Goal: Task Accomplishment & Management: Manage account settings

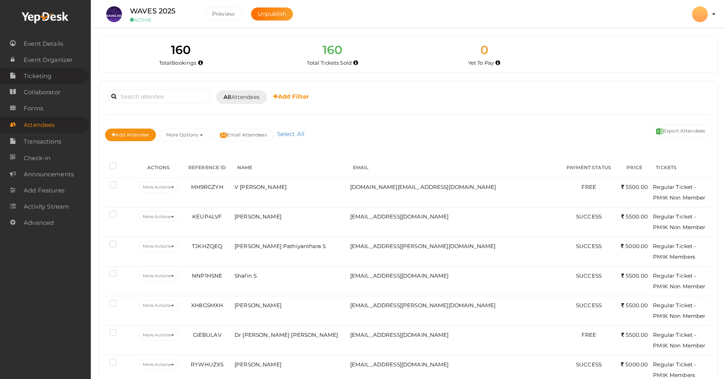
click at [44, 78] on span "Ticketing" at bounding box center [38, 76] width 28 height 16
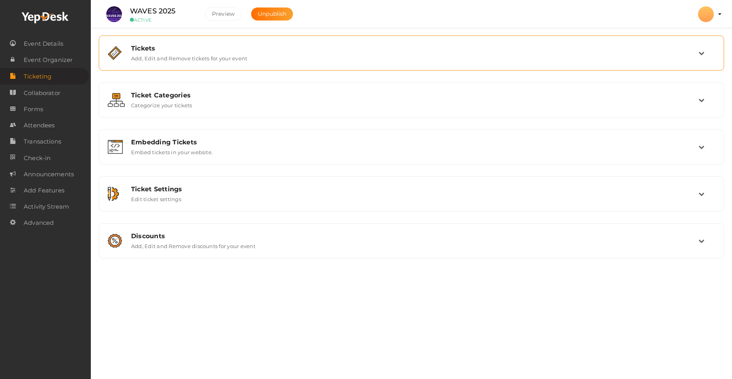
click at [273, 60] on div "Tickets Add, Edit and Remove tickets for your event" at bounding box center [411, 53] width 573 height 17
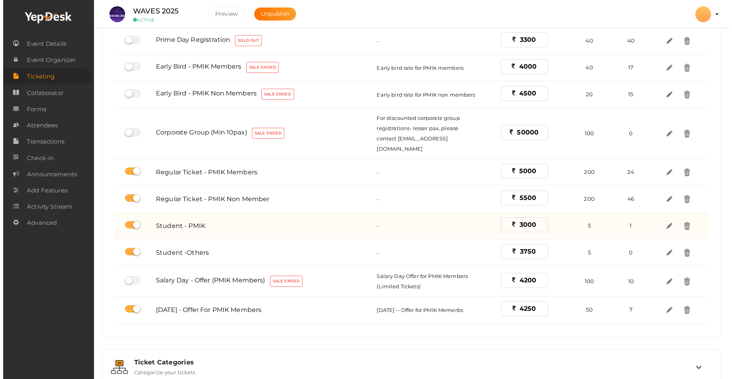
scroll to position [142, 0]
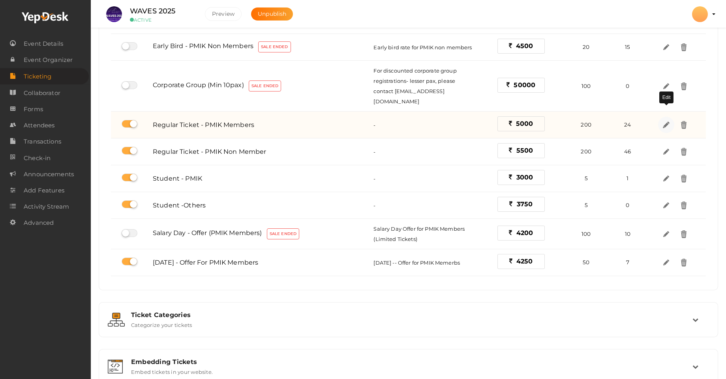
click at [665, 120] on img at bounding box center [666, 124] width 9 height 9
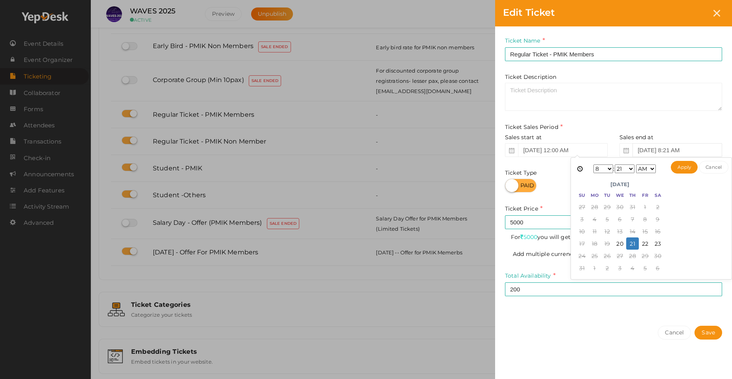
click at [670, 150] on input "[DATE] 8:21 AM" at bounding box center [678, 150] width 90 height 14
click at [690, 149] on input "[DATE] 8:21 AM" at bounding box center [678, 150] width 90 height 14
click at [711, 154] on input "[DATE] 8:21 AM" at bounding box center [678, 150] width 90 height 14
click at [685, 170] on button "Apply" at bounding box center [684, 167] width 27 height 13
type input "[DATE] 8:21 PM"
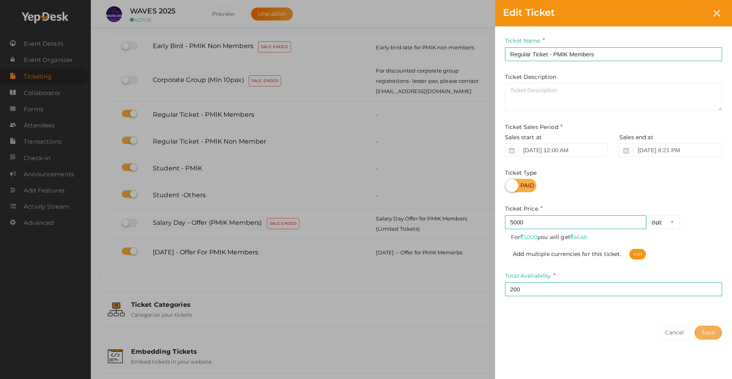
click at [712, 333] on button "Save" at bounding box center [709, 333] width 28 height 14
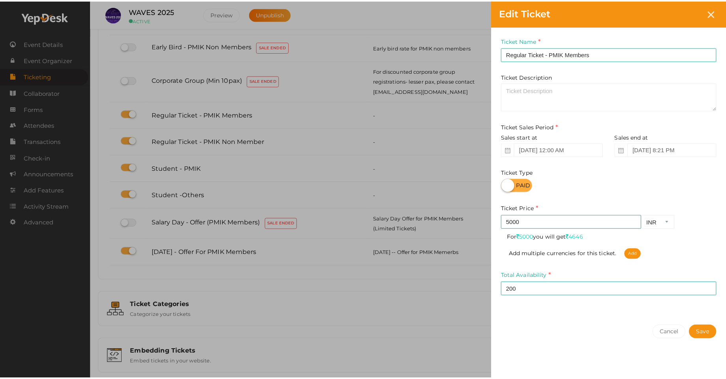
scroll to position [0, 0]
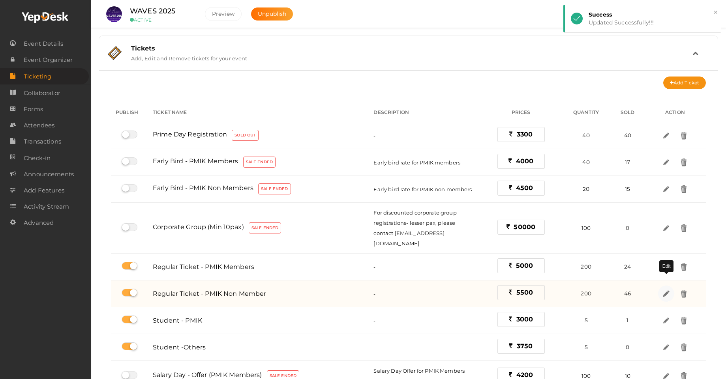
click at [667, 289] on img at bounding box center [666, 293] width 9 height 9
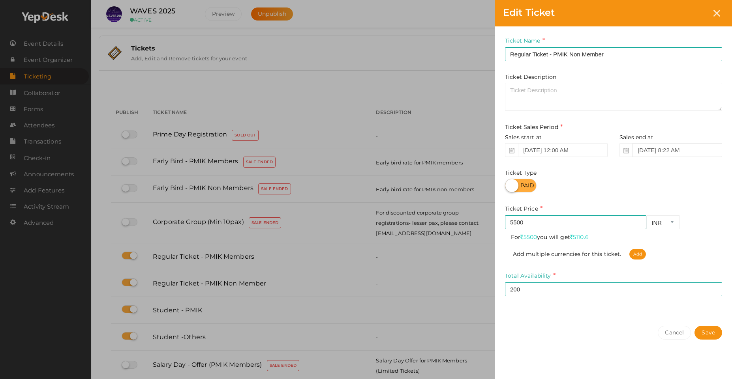
click at [705, 148] on input "[DATE] 8:22 AM" at bounding box center [678, 150] width 90 height 14
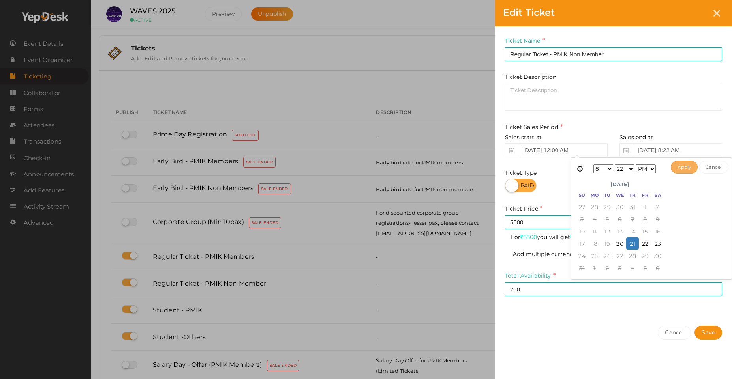
click at [689, 170] on button "Apply" at bounding box center [684, 167] width 27 height 13
type input "[DATE] 8:22 PM"
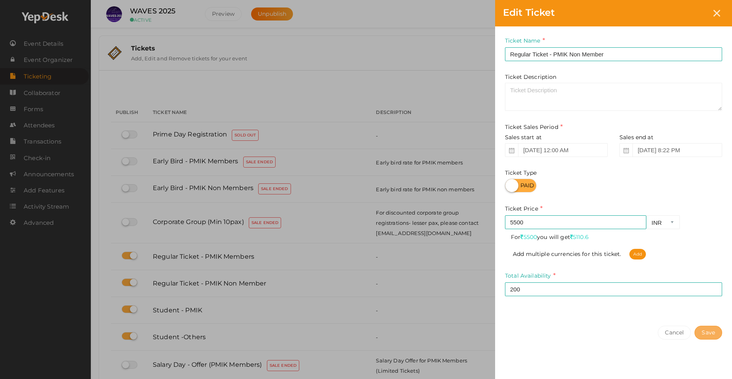
click at [714, 336] on button "Save" at bounding box center [709, 333] width 28 height 14
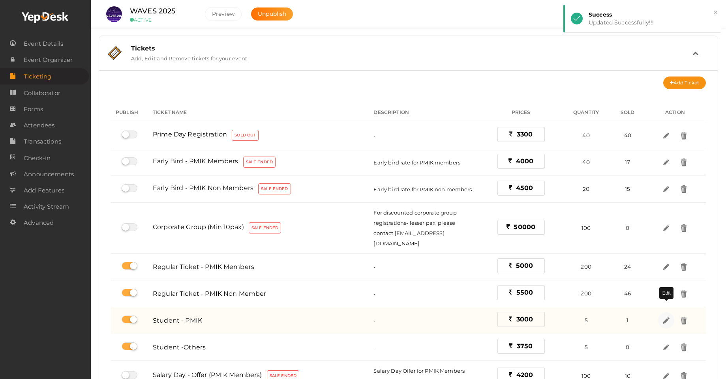
click at [668, 316] on img at bounding box center [666, 320] width 9 height 9
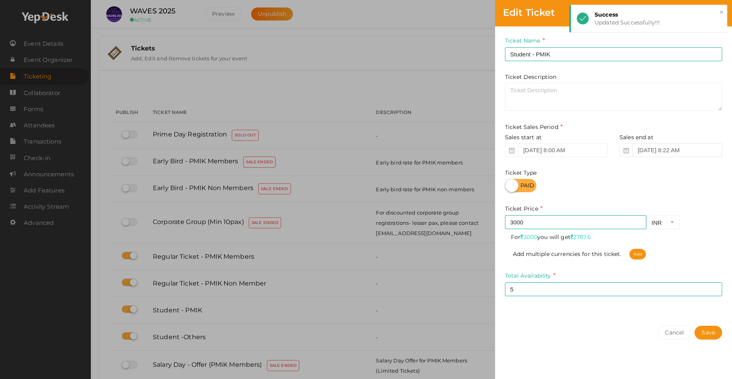
click at [693, 150] on input "[DATE] 8:22 AM" at bounding box center [678, 150] width 90 height 14
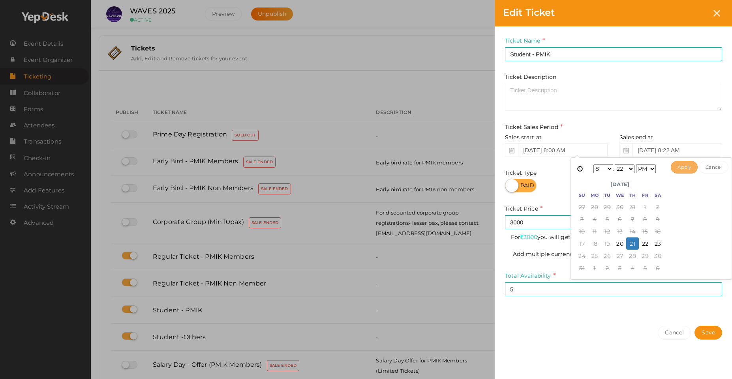
click at [684, 166] on button "Apply" at bounding box center [684, 167] width 27 height 13
type input "[DATE] 8:22 PM"
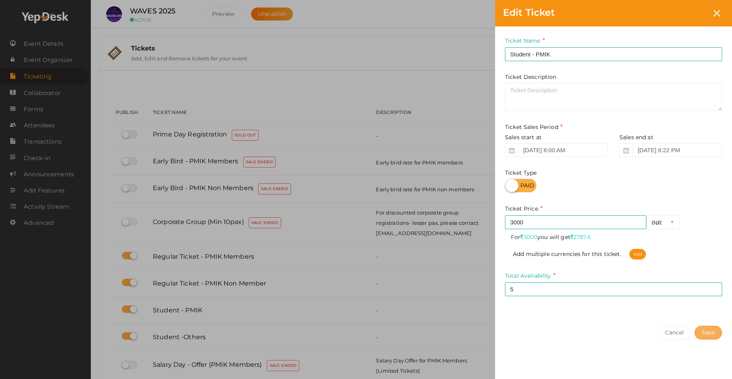
click at [704, 336] on button "Save" at bounding box center [709, 333] width 28 height 14
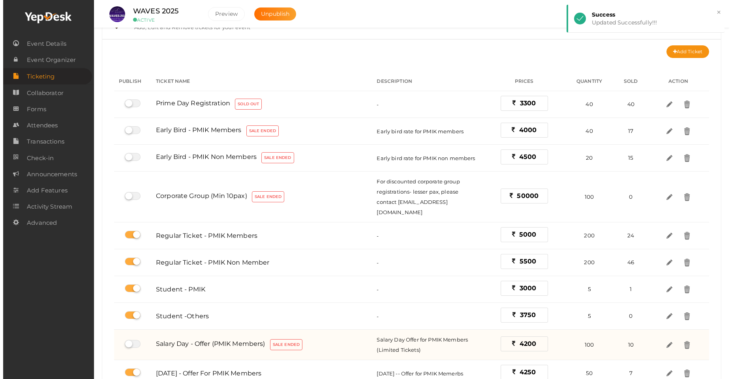
scroll to position [47, 0]
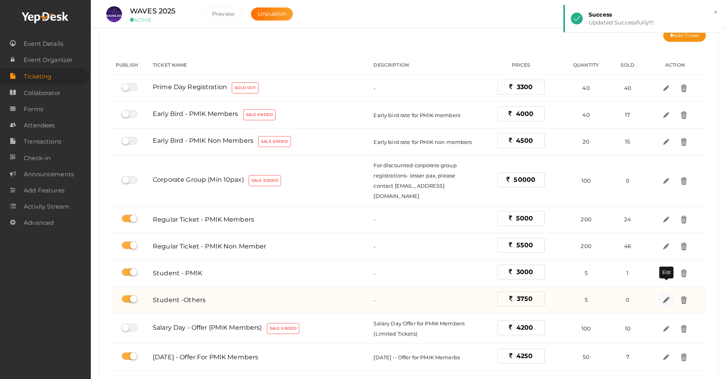
click at [667, 296] on img at bounding box center [666, 300] width 9 height 9
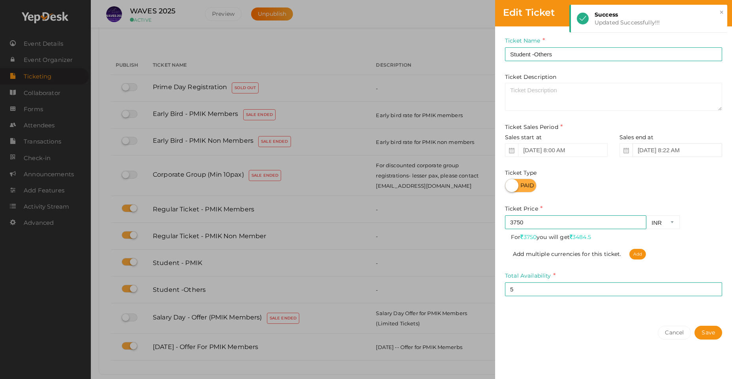
click at [685, 151] on input "[DATE] 8:22 AM" at bounding box center [678, 150] width 90 height 14
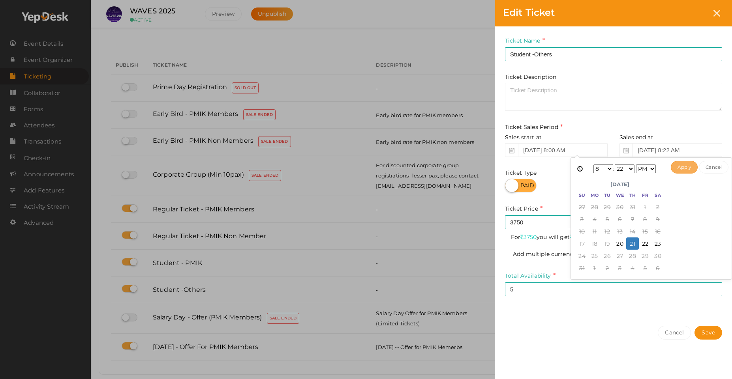
click at [683, 167] on button "Apply" at bounding box center [684, 167] width 27 height 13
type input "[DATE] 8:22 PM"
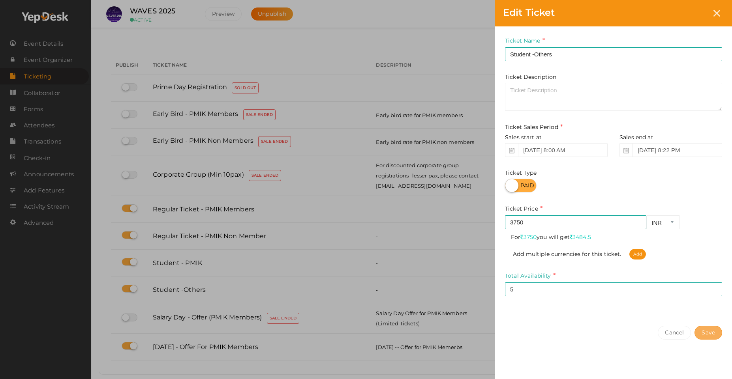
click at [708, 336] on button "Save" at bounding box center [709, 333] width 28 height 14
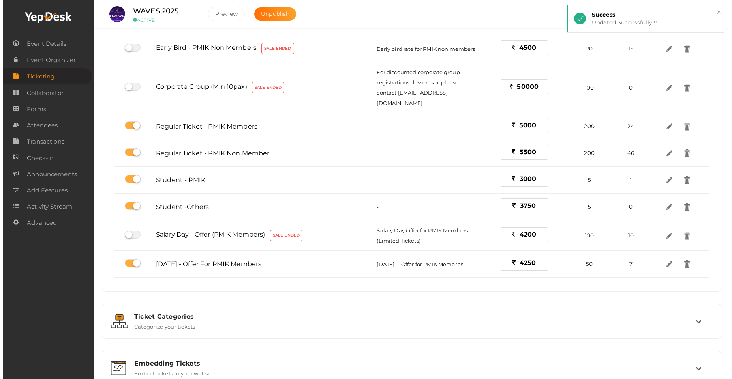
scroll to position [142, 0]
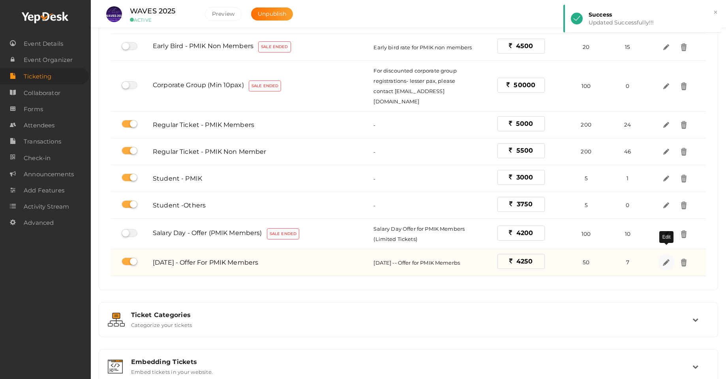
click at [663, 258] on img at bounding box center [666, 262] width 9 height 9
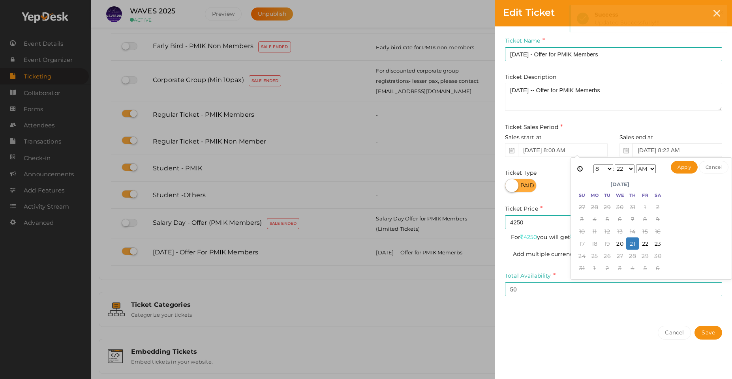
click at [687, 150] on input "[DATE] 8:22 AM" at bounding box center [678, 150] width 90 height 14
click at [685, 167] on button "Apply" at bounding box center [684, 167] width 27 height 13
type input "[DATE] 8:22 PM"
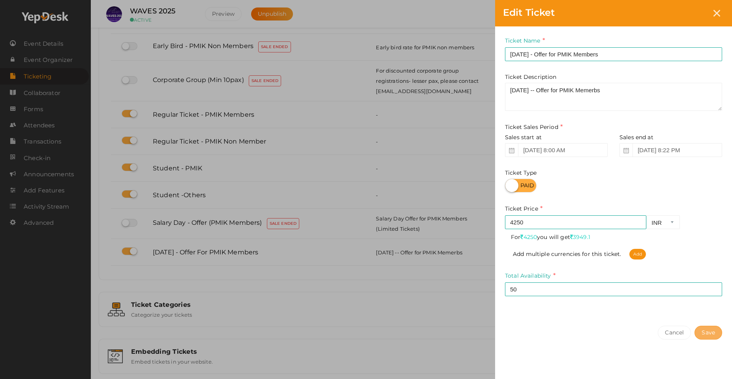
click at [710, 338] on button "Save" at bounding box center [709, 333] width 28 height 14
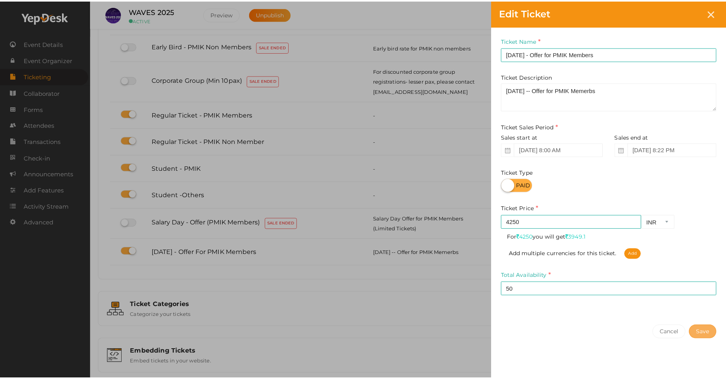
scroll to position [0, 0]
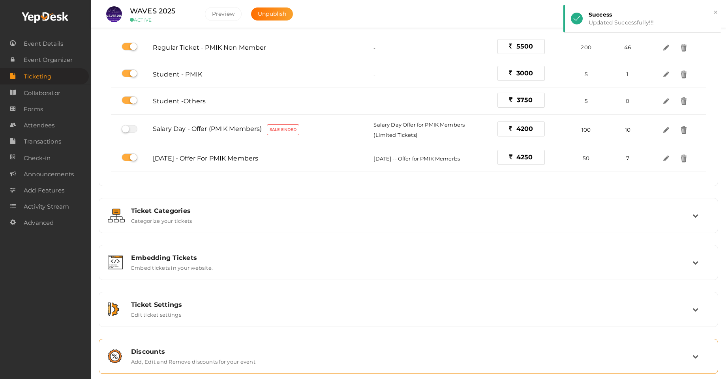
click at [330, 351] on div "Discounts Add, Edit and Remove discounts for your event" at bounding box center [408, 356] width 567 height 17
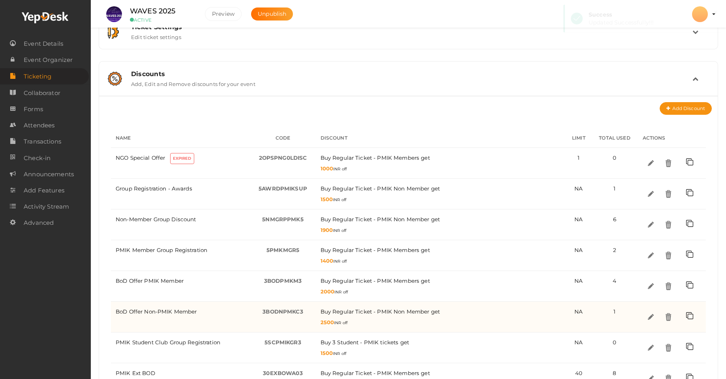
scroll to position [284, 0]
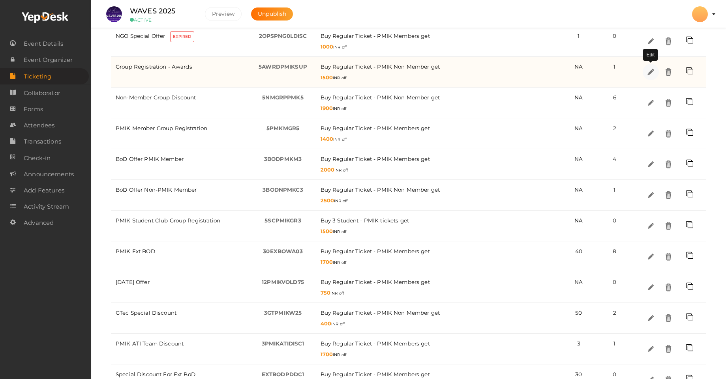
click at [652, 73] on img at bounding box center [650, 72] width 9 height 9
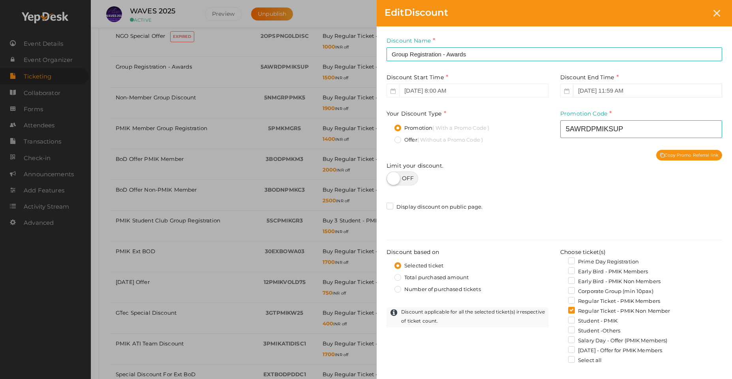
click at [644, 88] on input "[DATE] 11:59 AM" at bounding box center [647, 91] width 149 height 14
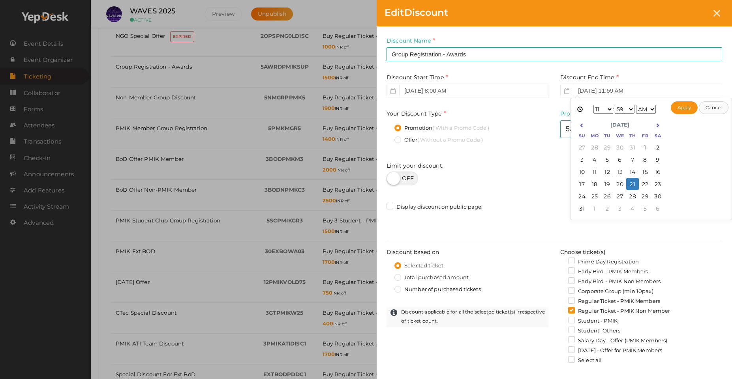
click at [712, 109] on button "Cancel" at bounding box center [714, 107] width 30 height 13
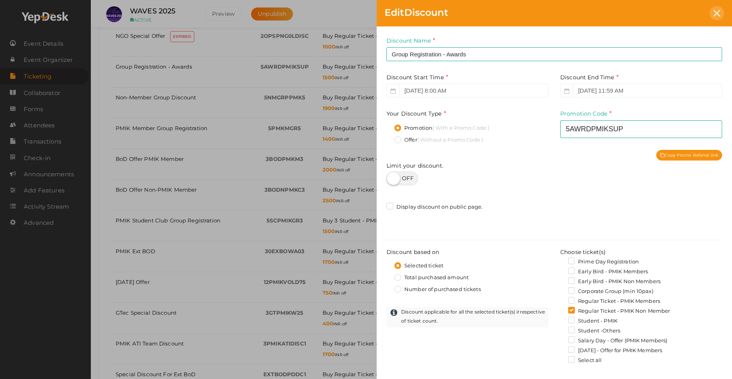
click at [719, 13] on icon at bounding box center [717, 13] width 7 height 7
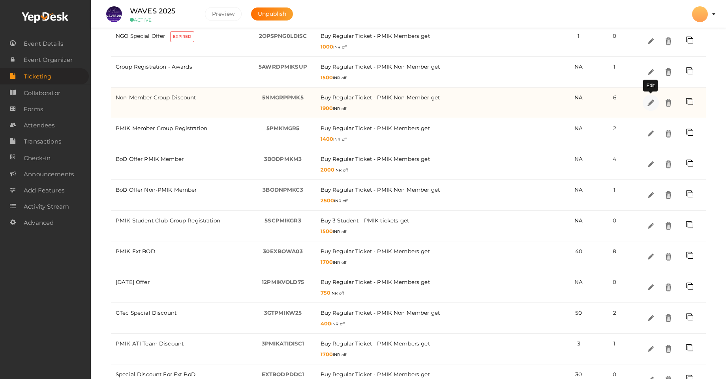
click at [651, 103] on img at bounding box center [650, 102] width 9 height 9
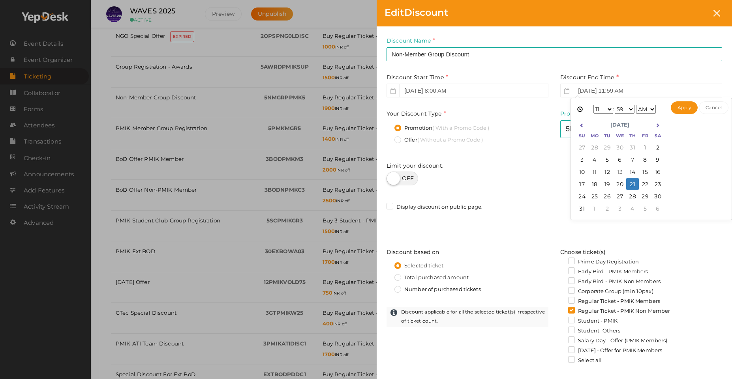
click at [651, 89] on input "[DATE] 11:59 AM" at bounding box center [647, 91] width 149 height 14
click at [637, 105] on select "AM PM" at bounding box center [646, 109] width 20 height 9
click at [680, 109] on button "Apply" at bounding box center [684, 107] width 27 height 13
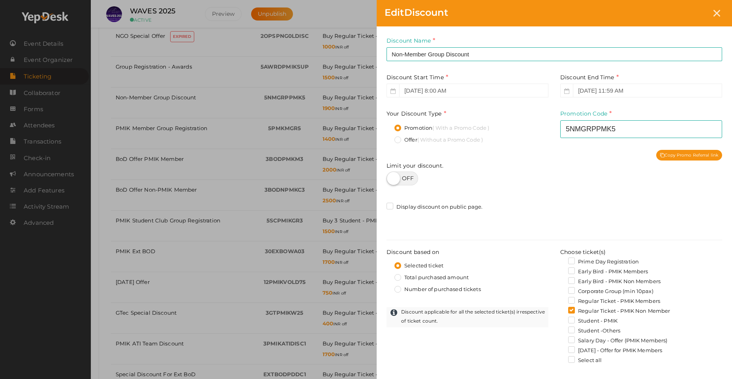
click at [106, 234] on div "Edit Discount Discount Name Non-Member Group Discount This field is Required. P…" at bounding box center [366, 189] width 732 height 379
click at [717, 13] on icon at bounding box center [717, 13] width 7 height 7
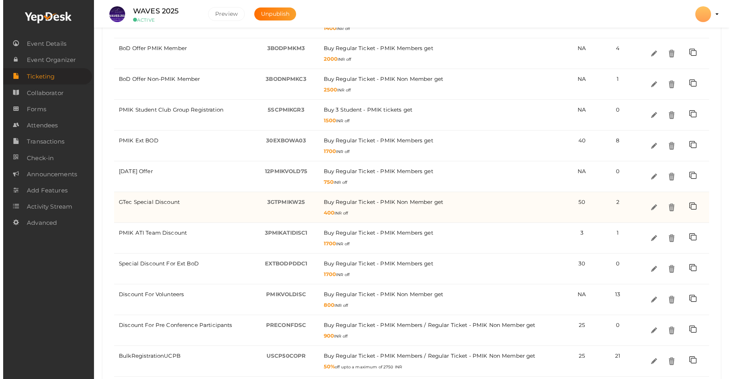
scroll to position [450, 0]
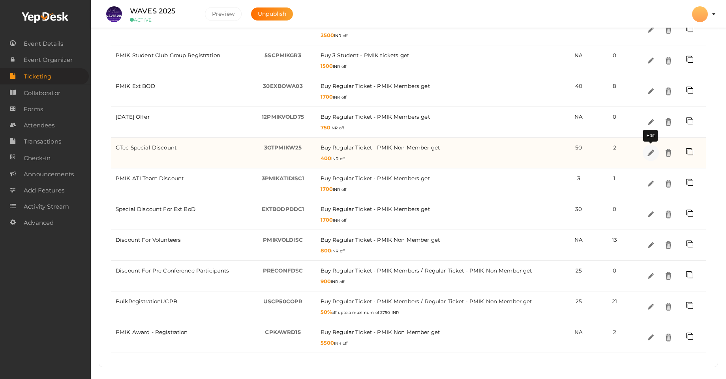
click at [652, 154] on img at bounding box center [650, 152] width 9 height 9
